Goal: Find specific fact: Find contact information

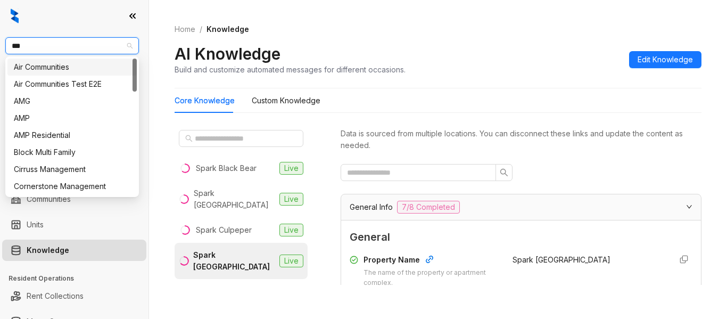
scroll to position [319, 0]
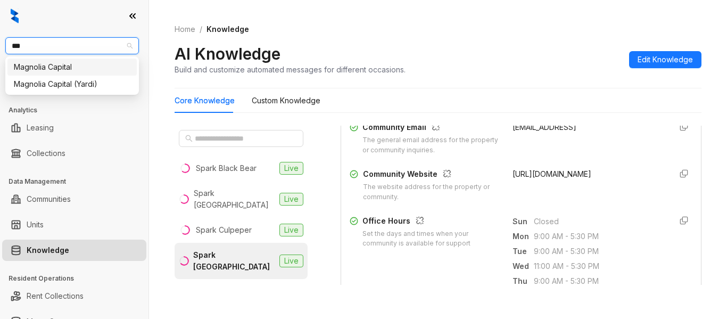
type input "****"
click at [89, 64] on div "Magnolia Capital" at bounding box center [72, 67] width 117 height 12
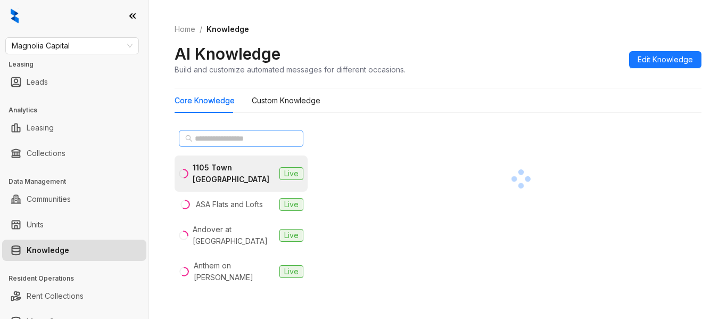
click at [249, 132] on span at bounding box center [241, 138] width 125 height 17
click at [249, 138] on input "text" at bounding box center [242, 139] width 94 height 12
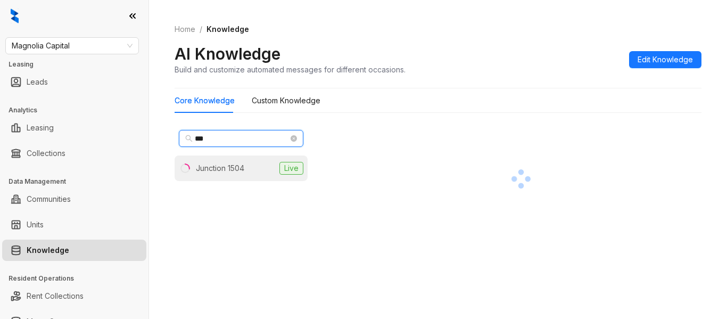
type input "***"
click at [249, 172] on li "Junction 1504 Live" at bounding box center [241, 168] width 133 height 26
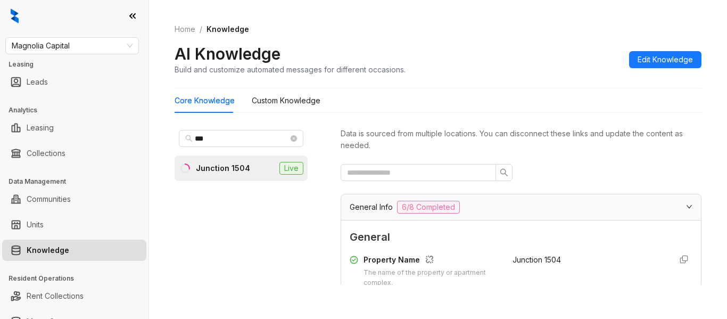
scroll to position [139, 0]
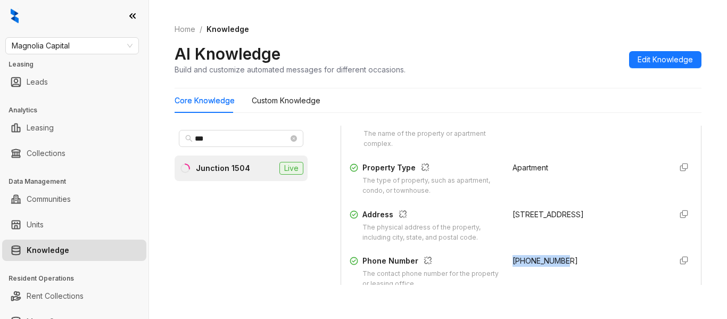
drag, startPoint x: 555, startPoint y: 263, endPoint x: 499, endPoint y: 265, distance: 55.9
click at [499, 265] on div "Phone Number The contact phone number for the property or leasing office. +1980…" at bounding box center [521, 272] width 343 height 34
copy span "+19803518343"
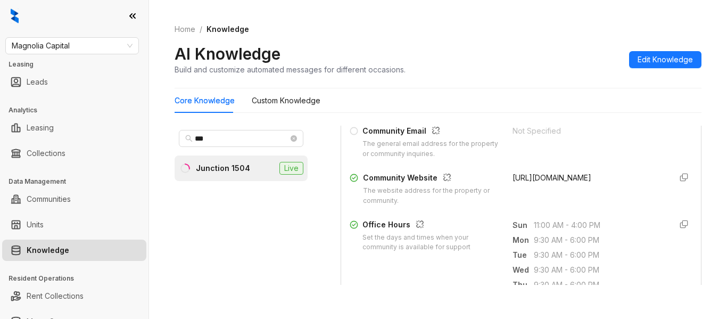
scroll to position [335, 0]
